Goal: Find specific page/section: Find specific page/section

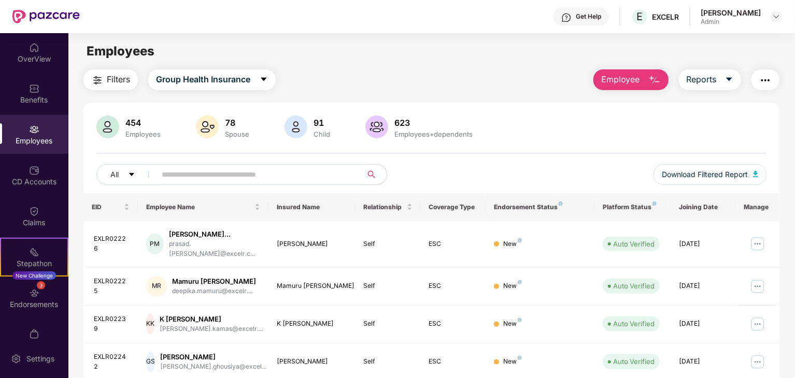
click at [220, 173] on input "text" at bounding box center [255, 175] width 186 height 16
paste input "*********"
type input "*********"
